Goal: Task Accomplishment & Management: Use online tool/utility

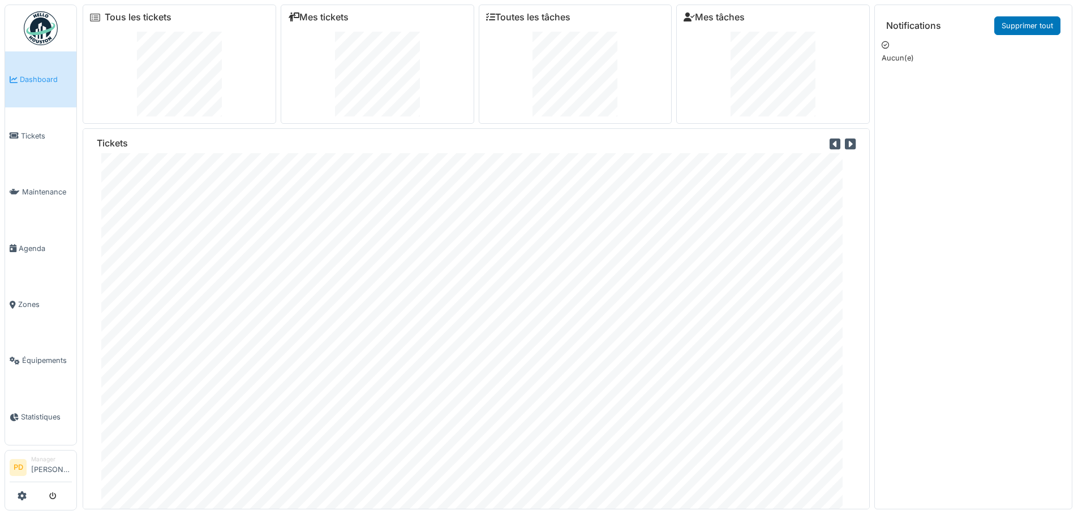
click at [37, 36] on img at bounding box center [41, 28] width 34 height 34
click at [23, 152] on link "Tickets" at bounding box center [40, 136] width 71 height 56
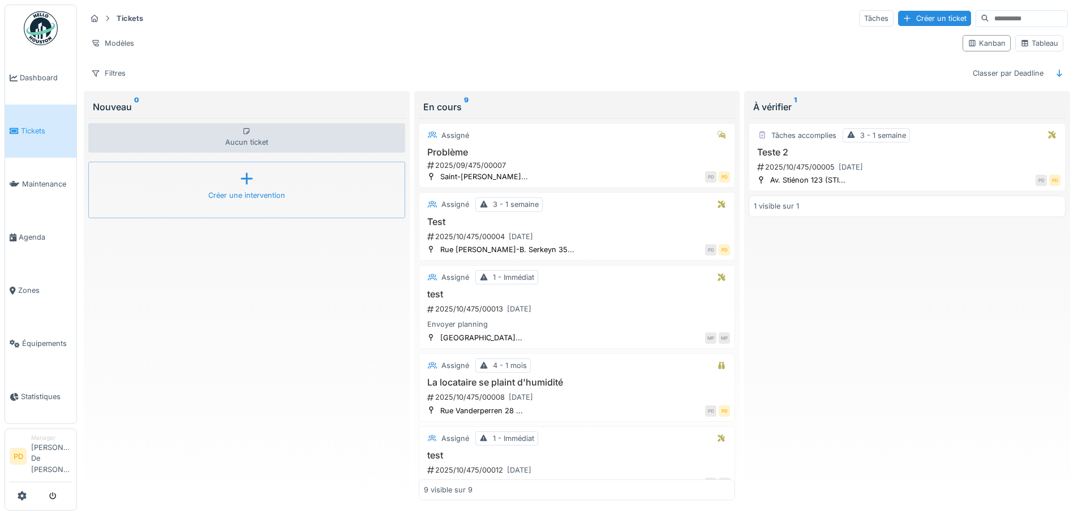
click at [240, 182] on icon at bounding box center [246, 179] width 17 height 14
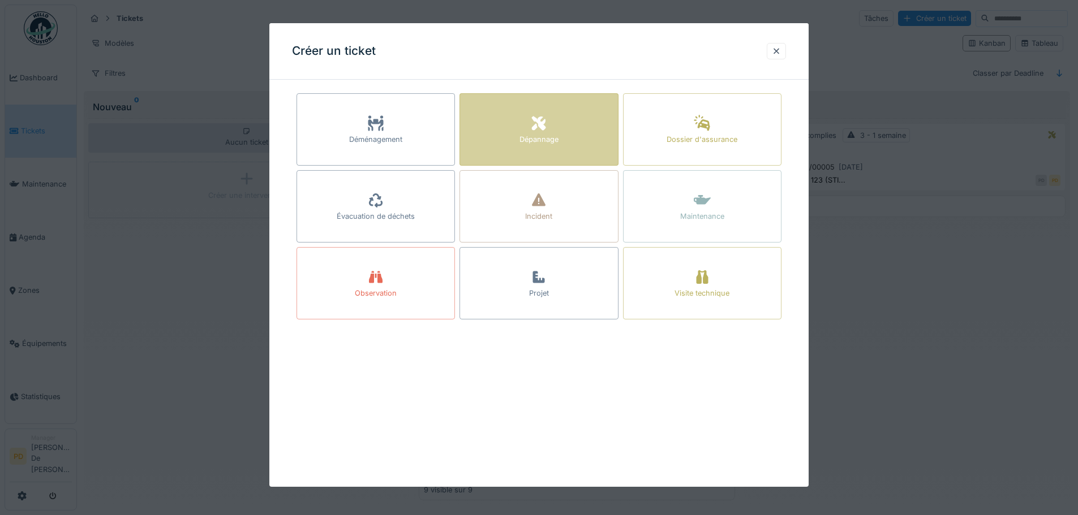
click at [547, 127] on icon at bounding box center [538, 124] width 17 height 14
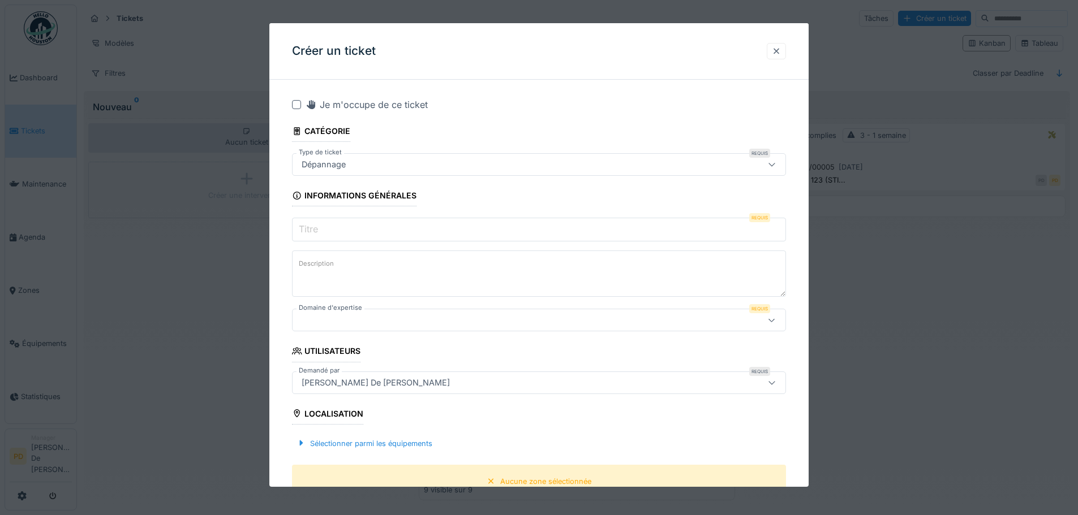
click at [781, 53] on div at bounding box center [776, 51] width 9 height 11
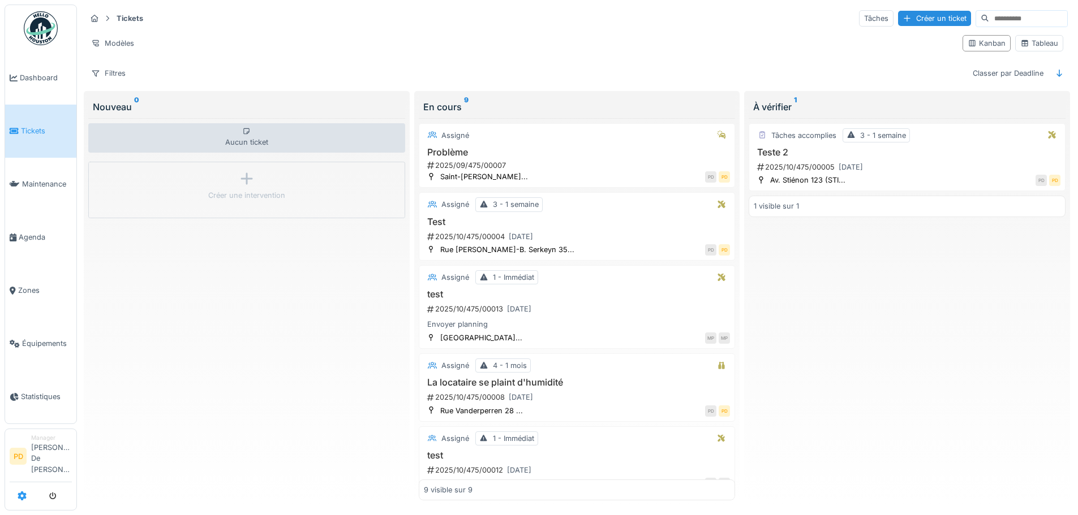
click at [20, 502] on link at bounding box center [22, 496] width 9 height 19
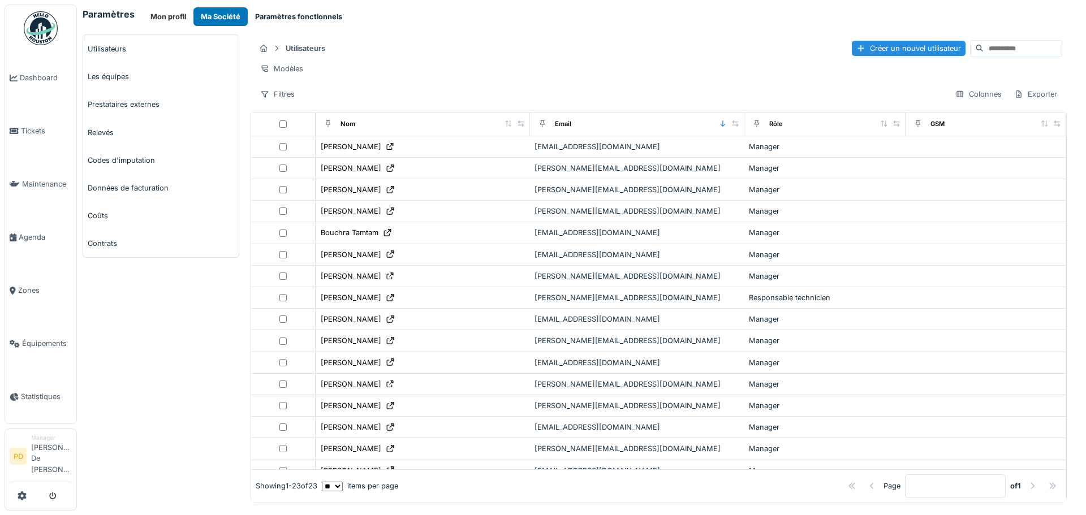
click at [272, 16] on button "Paramètres fonctionnels" at bounding box center [299, 16] width 102 height 19
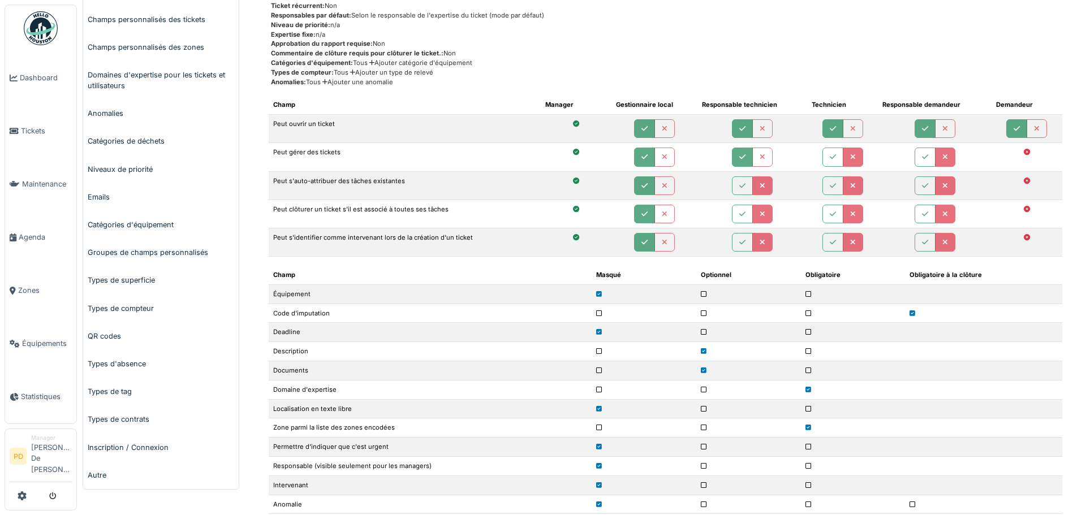
scroll to position [170, 0]
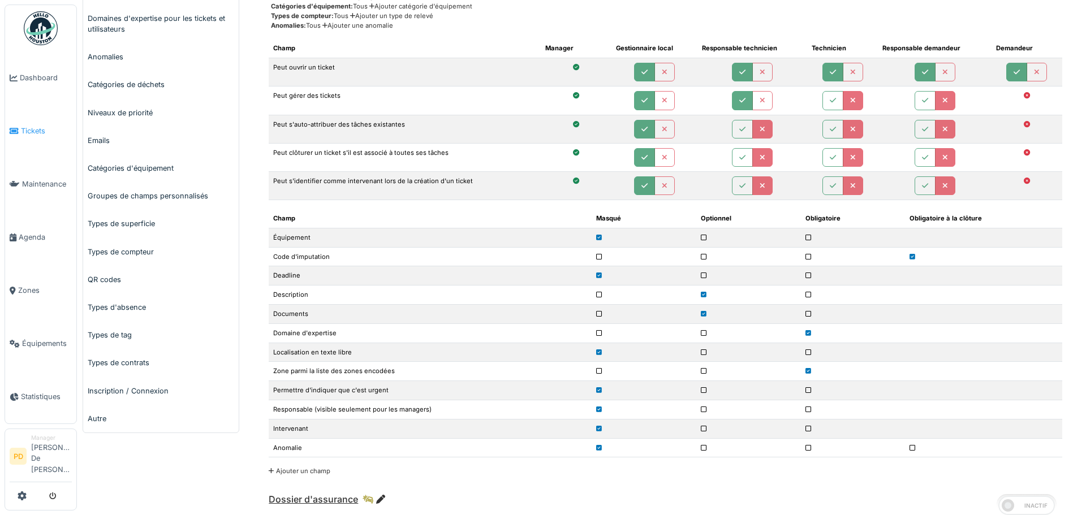
click at [29, 122] on link "Tickets" at bounding box center [40, 131] width 71 height 53
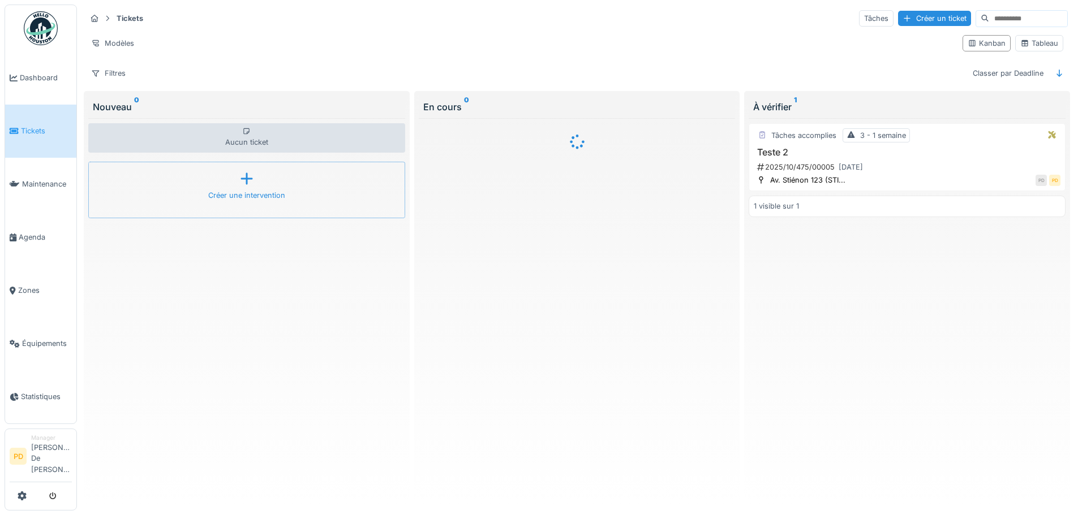
click at [192, 190] on div "Créer une intervention" at bounding box center [246, 190] width 317 height 57
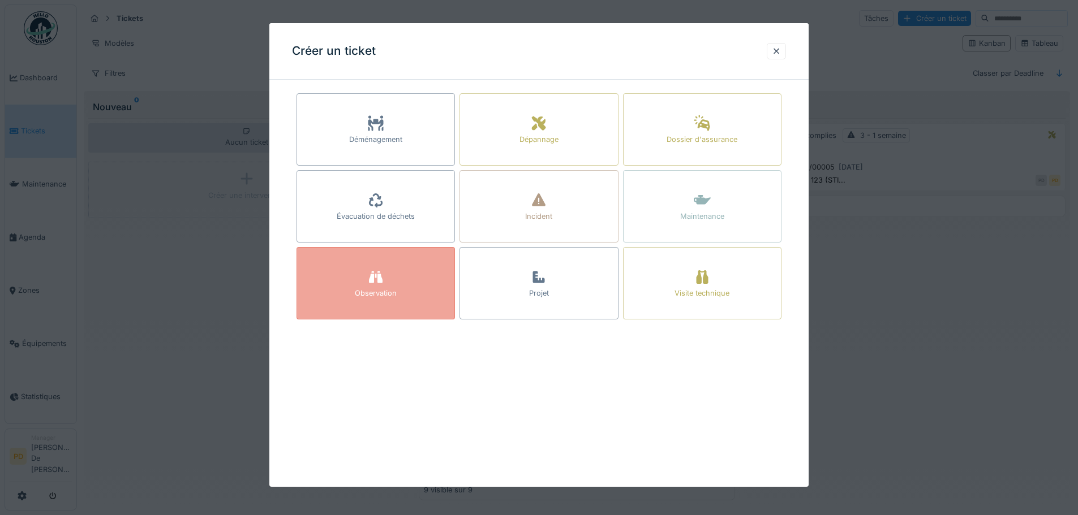
click at [371, 291] on div "Observation" at bounding box center [376, 293] width 42 height 11
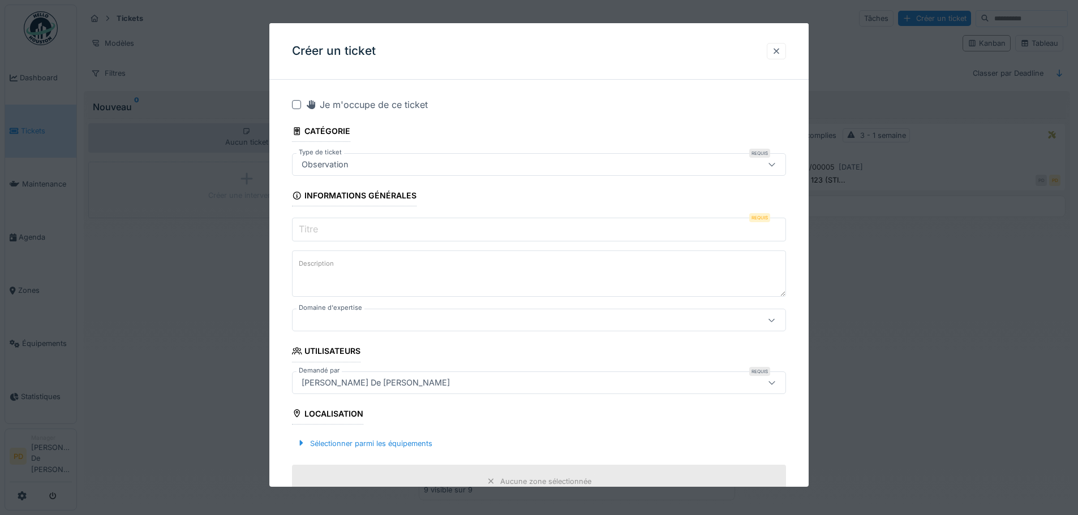
click at [786, 49] on div at bounding box center [776, 51] width 19 height 16
